Goal: Task Accomplishment & Management: Manage account settings

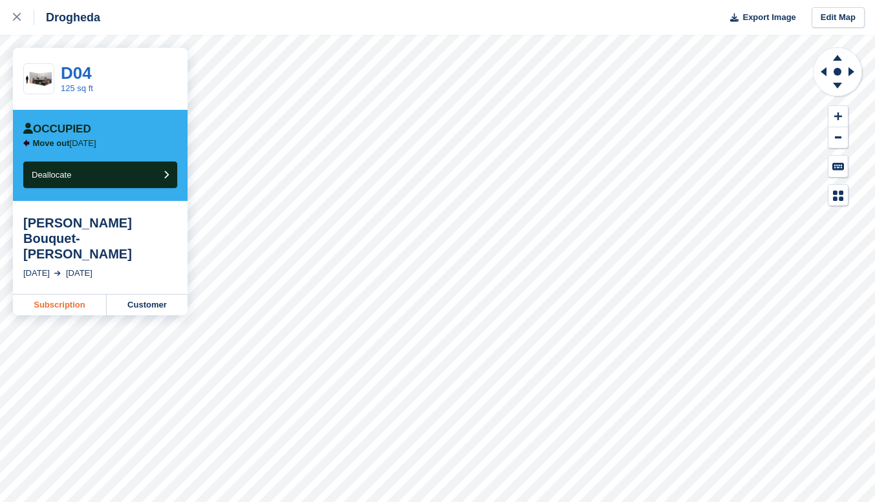
click at [67, 295] on link "Subscription" at bounding box center [60, 305] width 94 height 21
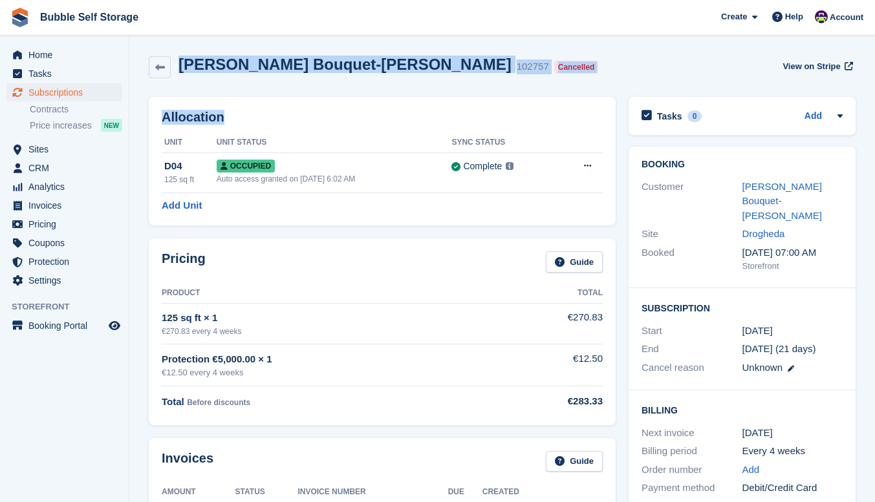
drag, startPoint x: 180, startPoint y: 65, endPoint x: 491, endPoint y: 92, distance: 312.3
click at [527, 77] on div "Marie Bouquet-Pentony 102757 Cancelled View on Stripe" at bounding box center [502, 67] width 707 height 23
click at [521, 73] on div "Marie Bouquet-Pentony 102757 Cancelled View on Stripe" at bounding box center [502, 67] width 707 height 23
click at [516, 72] on div "Marie Bouquet-Pentony 102757 Cancelled View on Stripe" at bounding box center [502, 67] width 707 height 23
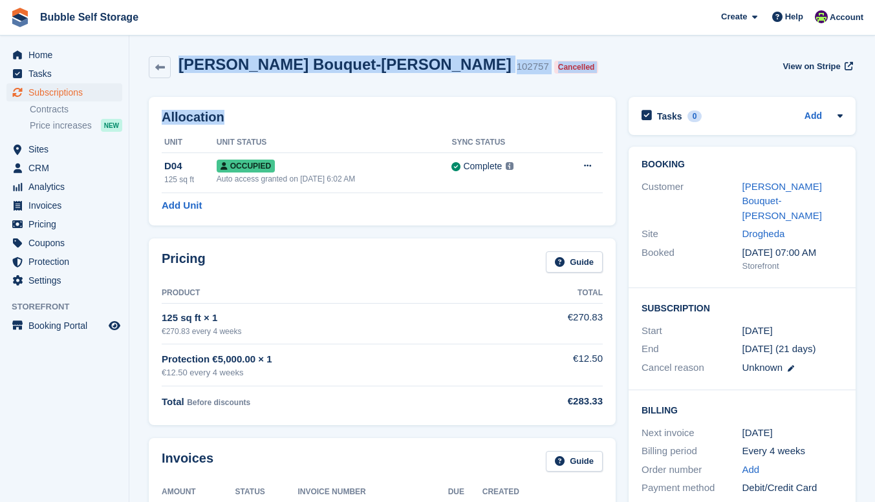
click at [508, 72] on div "Marie Bouquet-Pentony 102757 Cancelled View on Stripe" at bounding box center [502, 67] width 707 height 23
drag, startPoint x: 508, startPoint y: 72, endPoint x: 502, endPoint y: 59, distance: 14.2
click at [508, 69] on div "Marie Bouquet-Pentony 102757 Cancelled View on Stripe" at bounding box center [502, 67] width 707 height 23
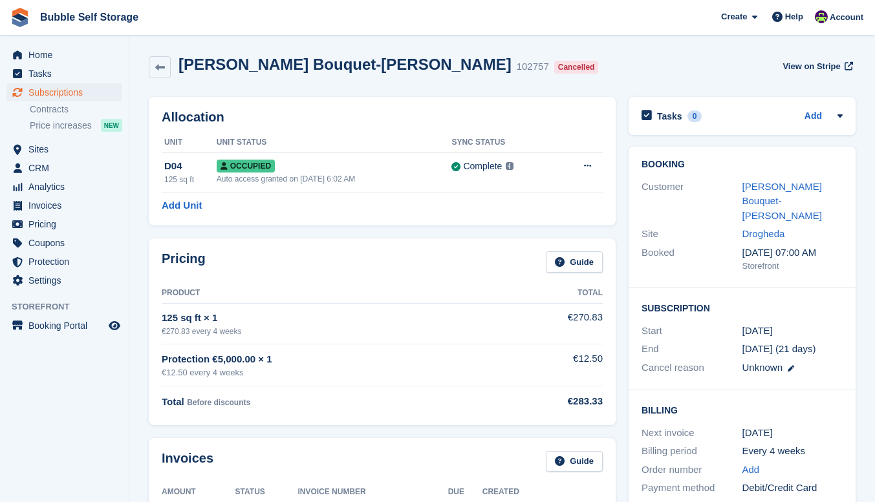
click at [298, 27] on span "Bubble Self Storage Create Subscription Invoice Contact Deal Discount Page Help…" at bounding box center [437, 17] width 875 height 35
click at [800, 69] on span "View on Stripe" at bounding box center [811, 66] width 58 height 13
